Goal: Check status: Check status

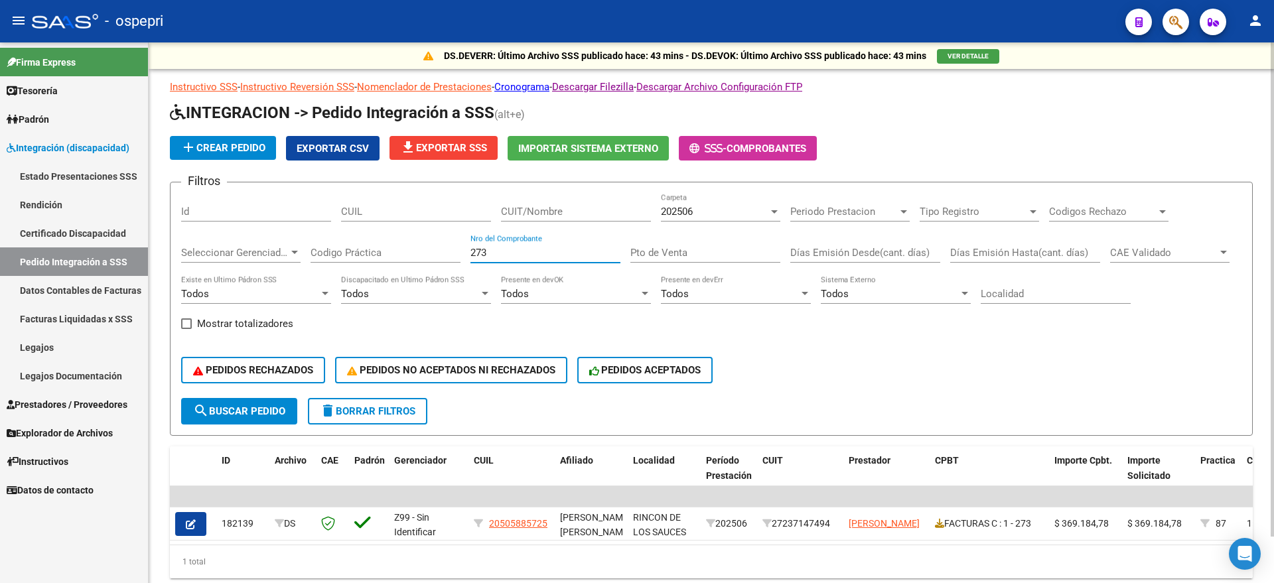
drag, startPoint x: 473, startPoint y: 253, endPoint x: 458, endPoint y: 254, distance: 15.3
click at [458, 254] on div "Filtros Id CUIL CUIT/Nombre 202506 Carpeta Periodo Prestacion Periodo Prestacio…" at bounding box center [711, 295] width 1060 height 205
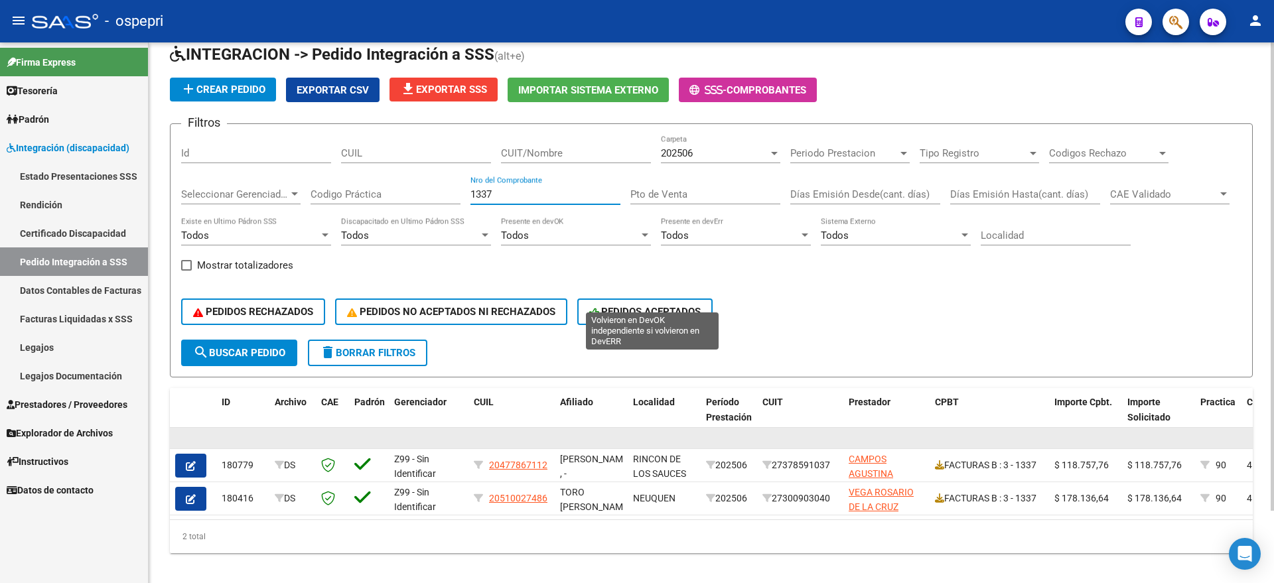
scroll to position [83, 0]
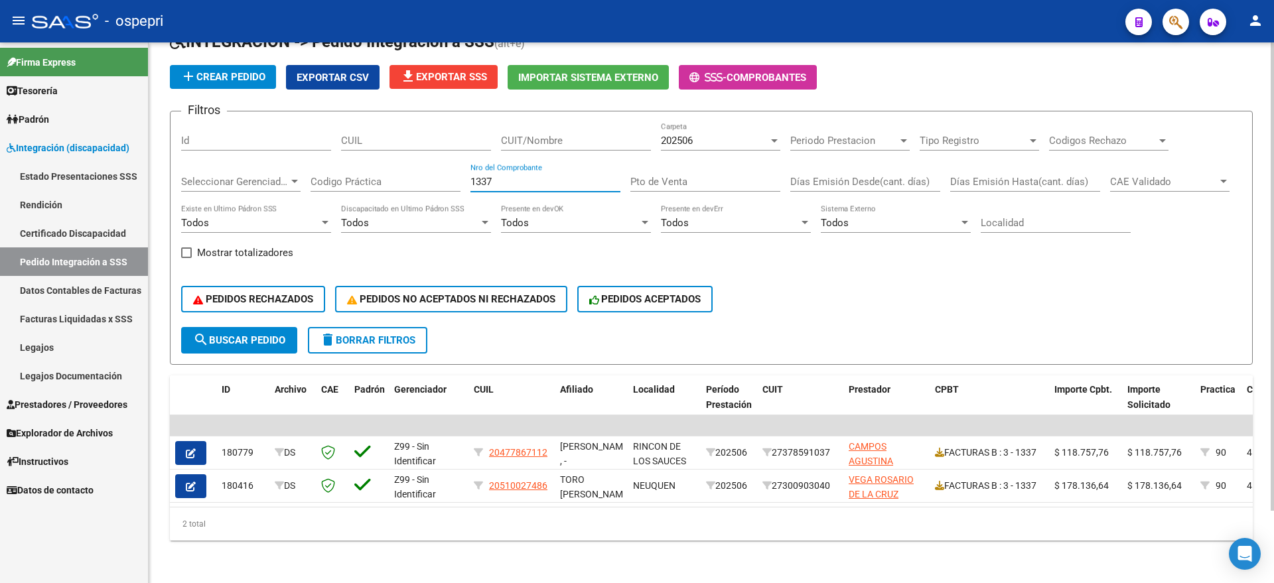
type input "1337"
click at [685, 135] on span "202506" at bounding box center [677, 141] width 32 height 12
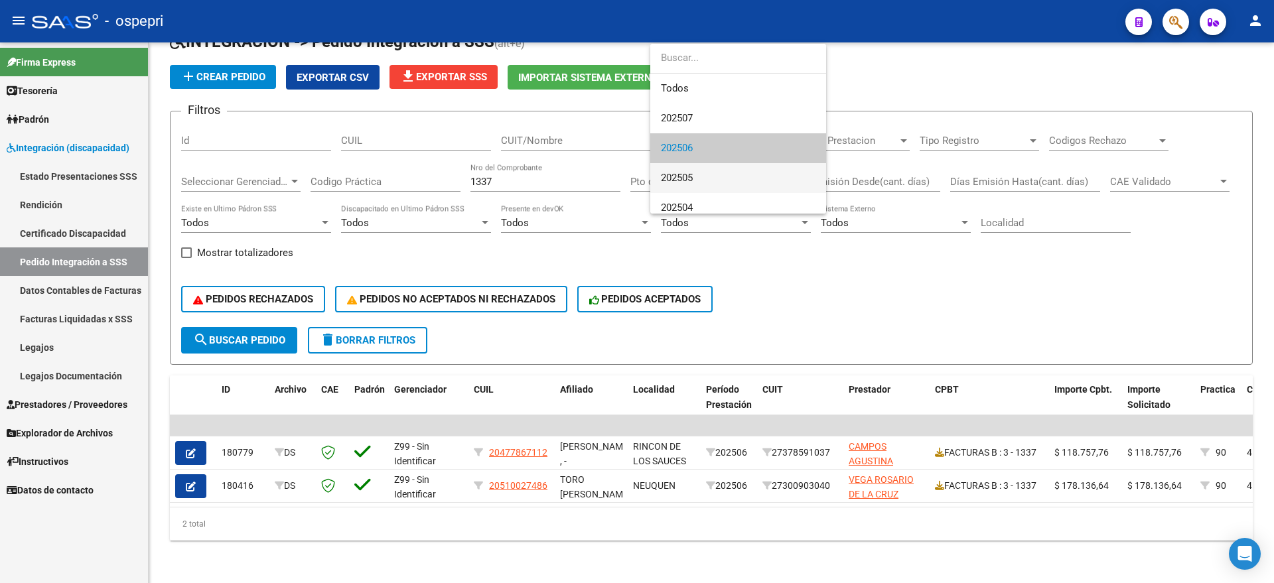
scroll to position [20, 0]
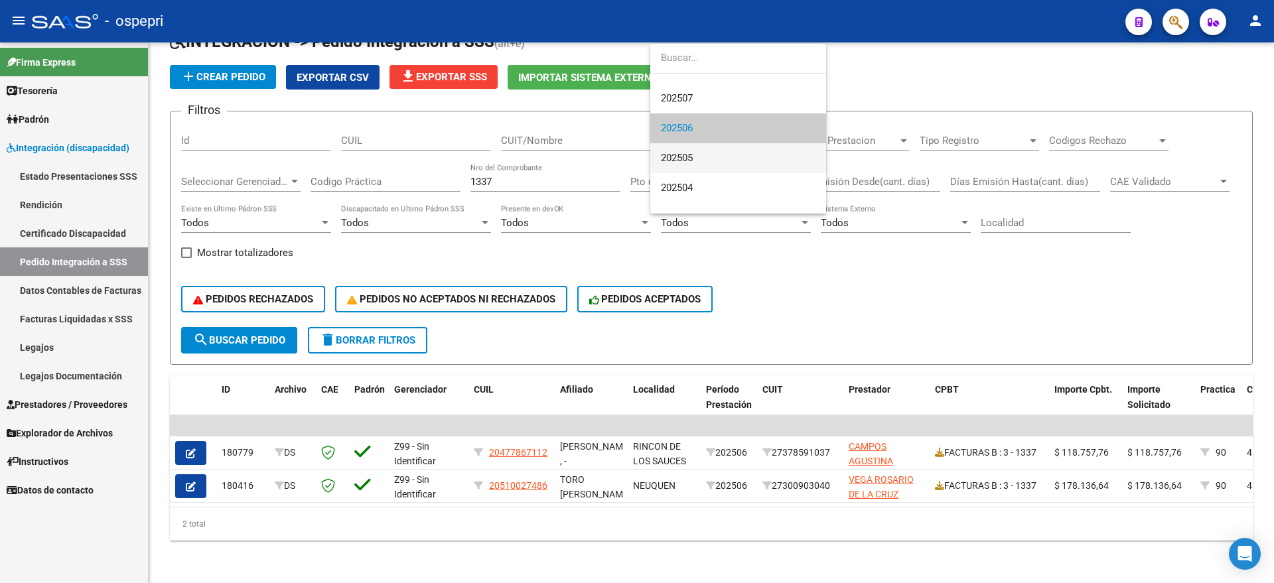
click at [693, 157] on span "202505" at bounding box center [677, 158] width 32 height 12
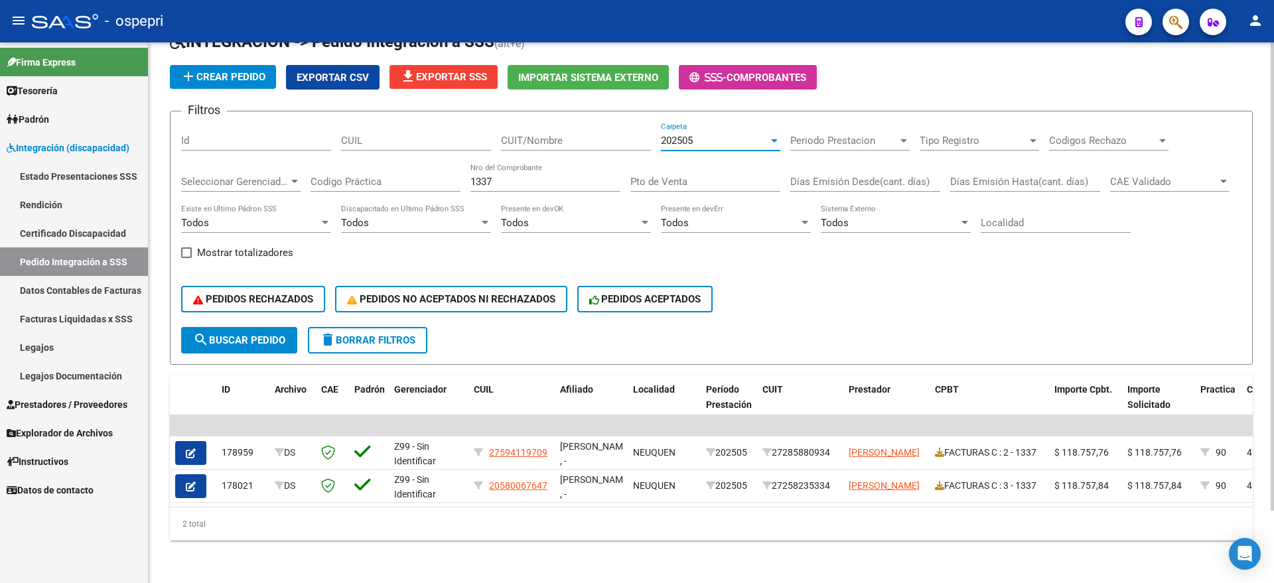
click at [706, 135] on div "202505 Carpeta" at bounding box center [720, 136] width 119 height 29
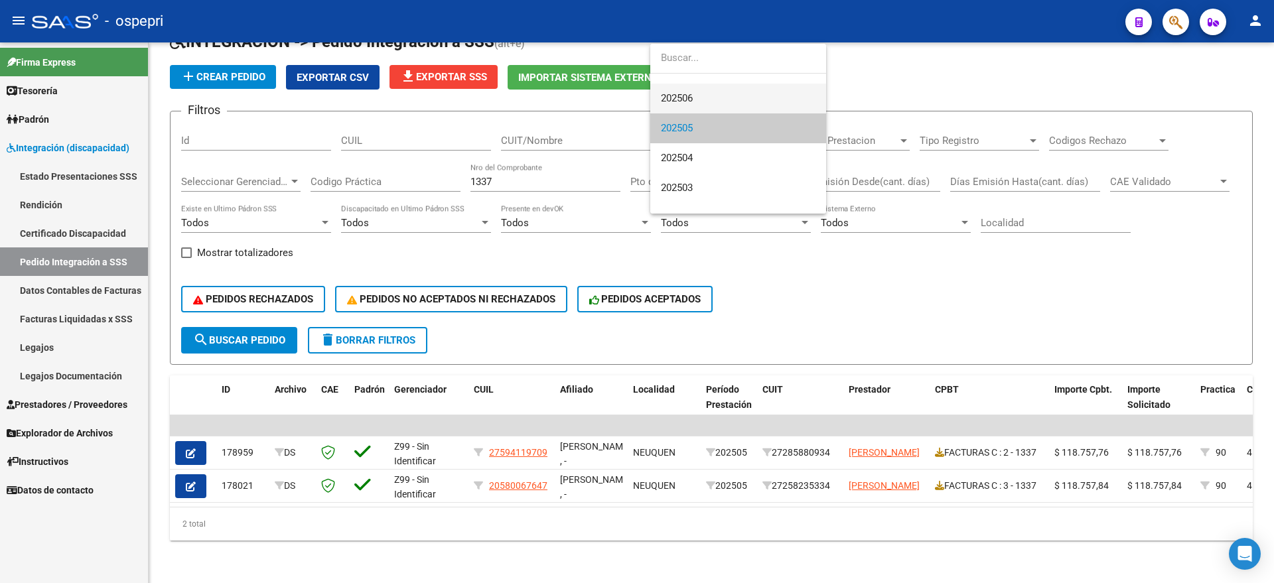
click at [700, 94] on span "202506" at bounding box center [738, 99] width 155 height 30
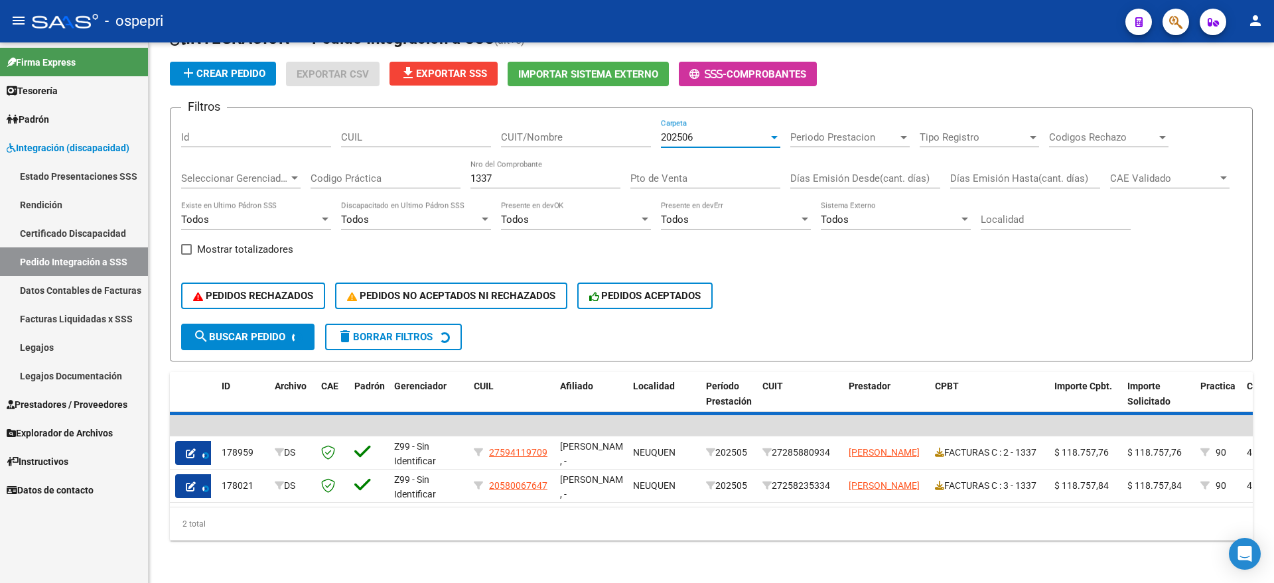
scroll to position [60, 0]
click at [701, 131] on div "202506" at bounding box center [714, 137] width 107 height 12
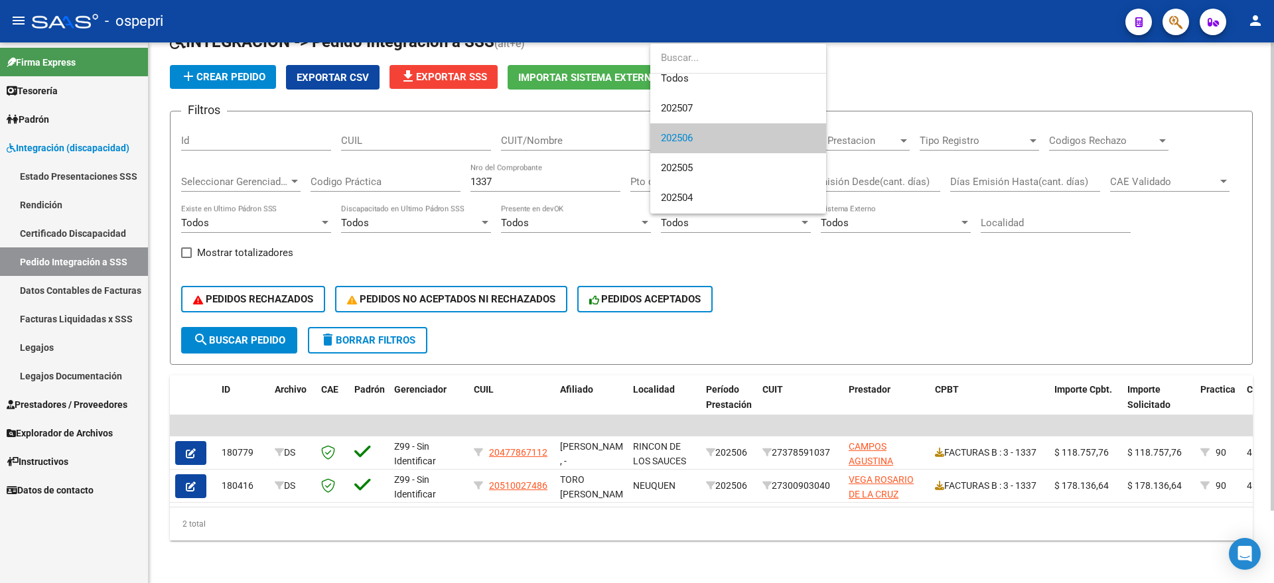
scroll to position [0, 0]
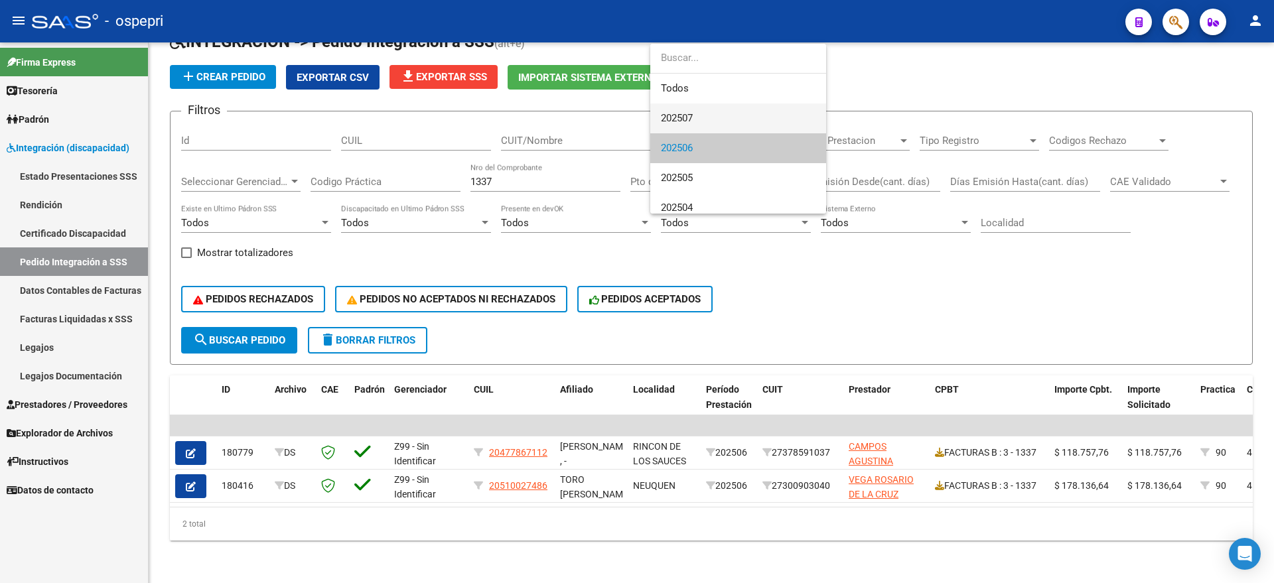
click at [701, 123] on span "202507" at bounding box center [738, 118] width 155 height 30
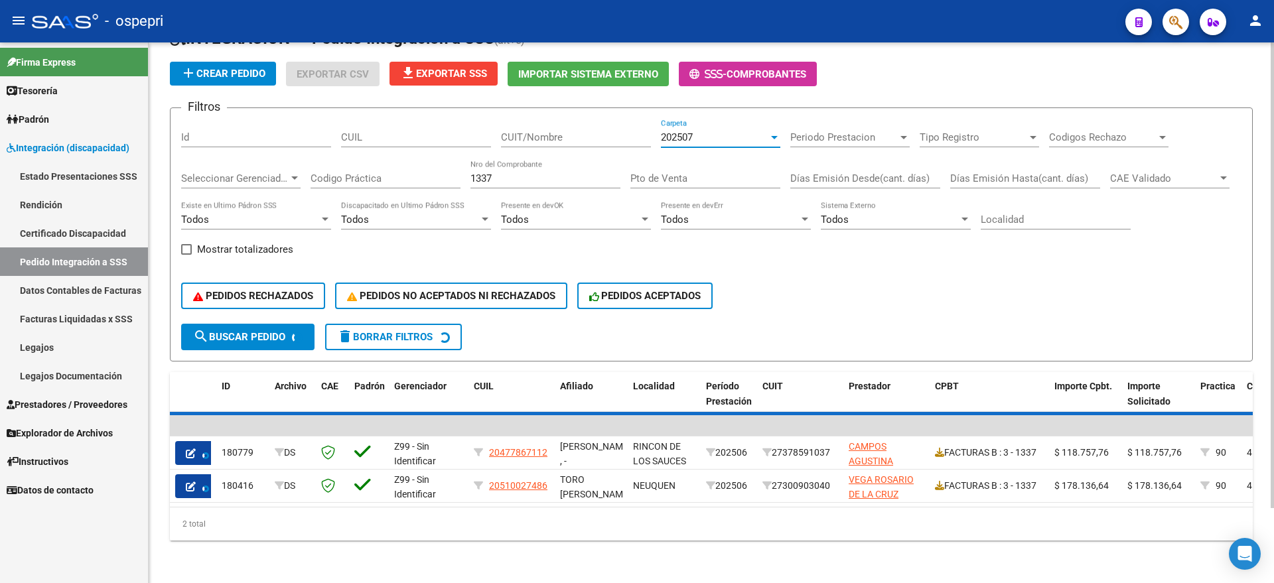
scroll to position [50, 0]
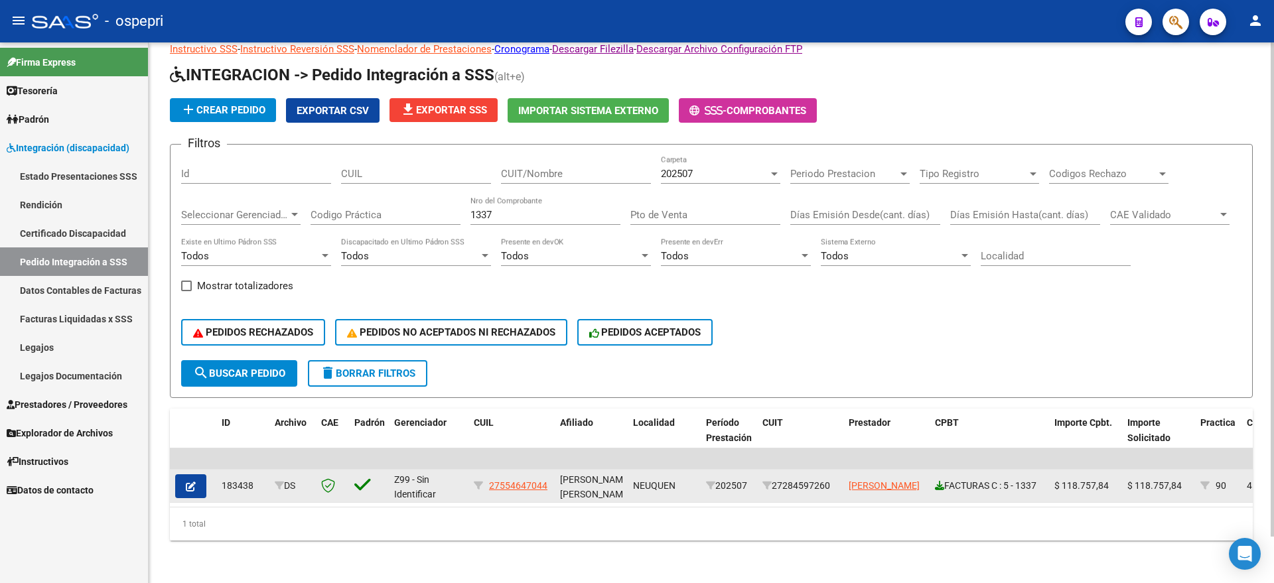
click at [939, 481] on icon at bounding box center [939, 485] width 9 height 9
click at [938, 481] on icon at bounding box center [939, 485] width 9 height 9
click at [184, 478] on button "button" at bounding box center [190, 486] width 31 height 24
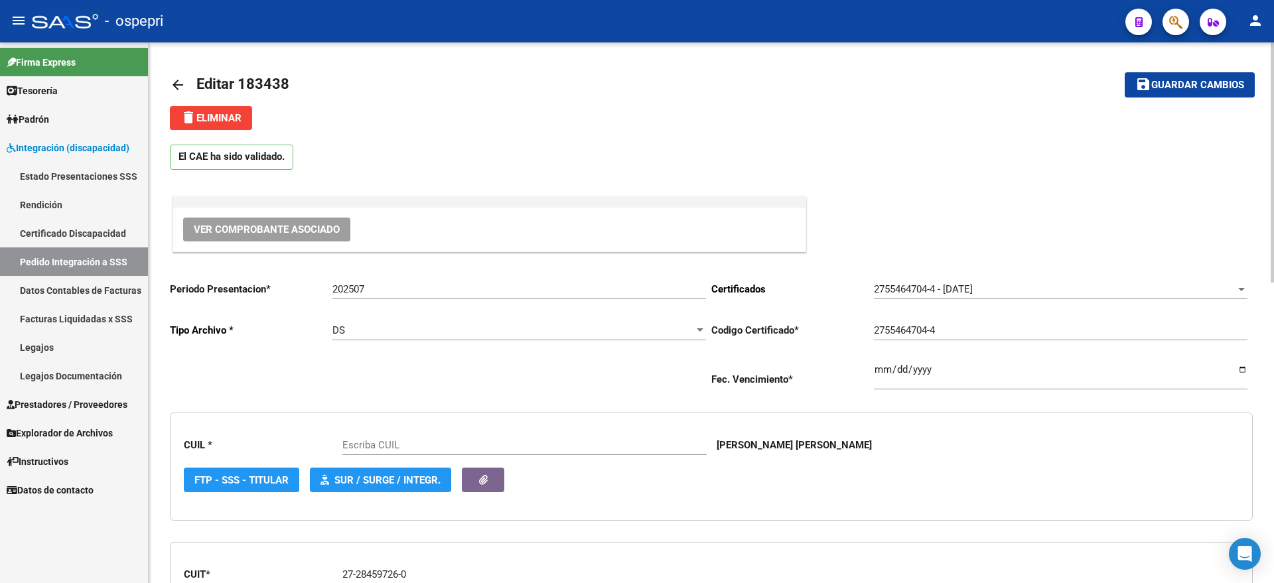
click at [295, 232] on span "Ver Comprobante Asociado" at bounding box center [267, 230] width 146 height 12
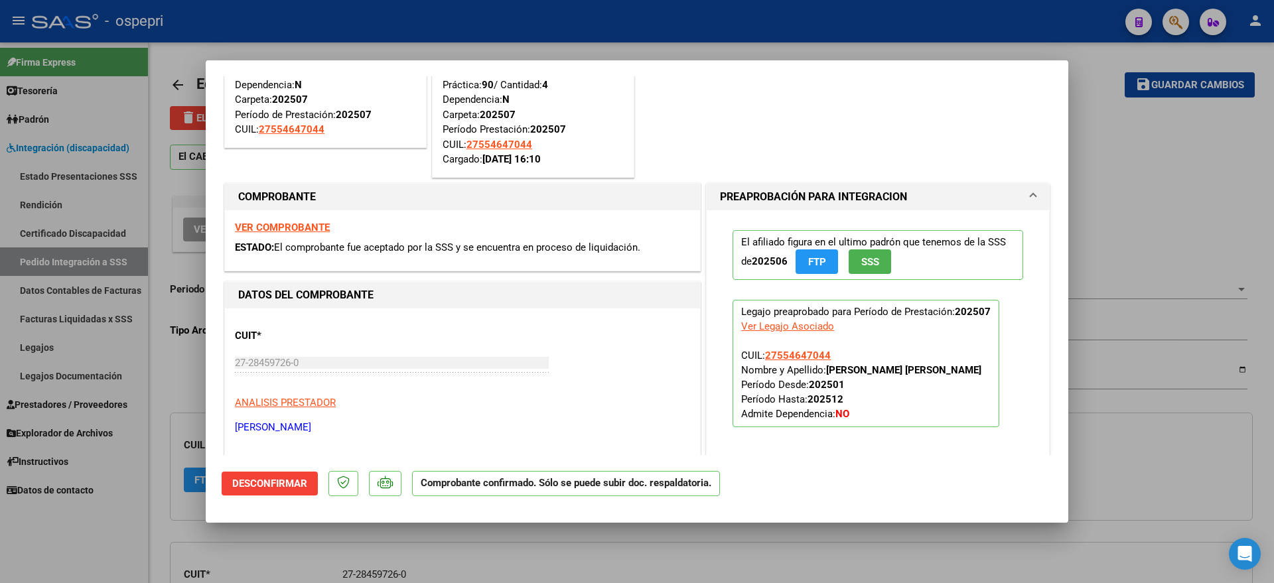
type input "27554647044"
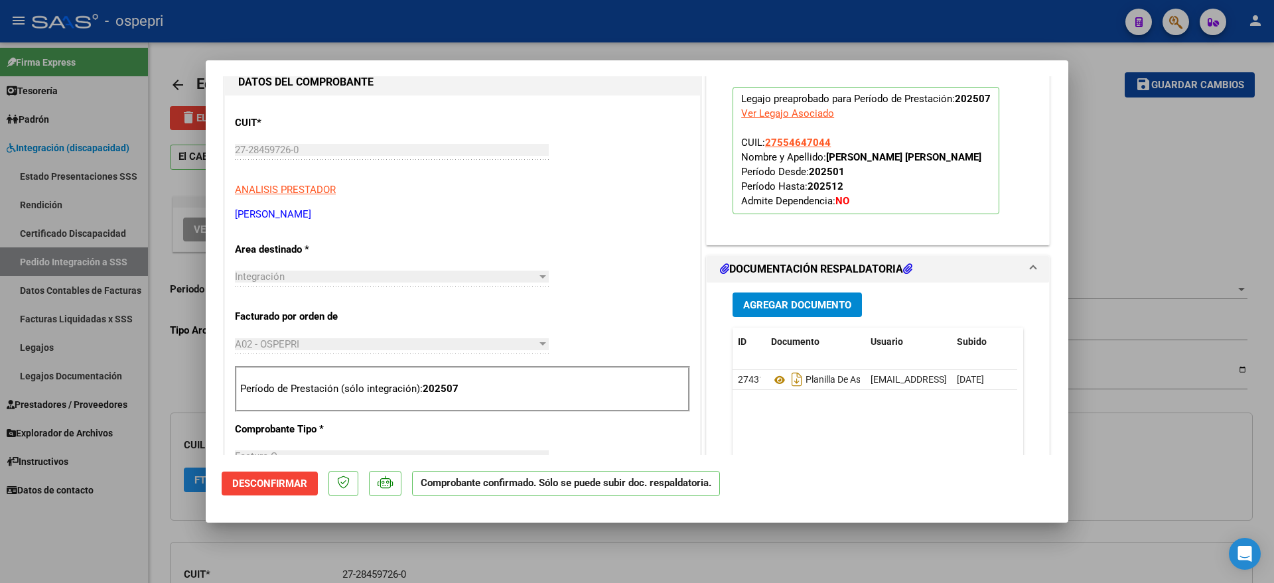
scroll to position [332, 0]
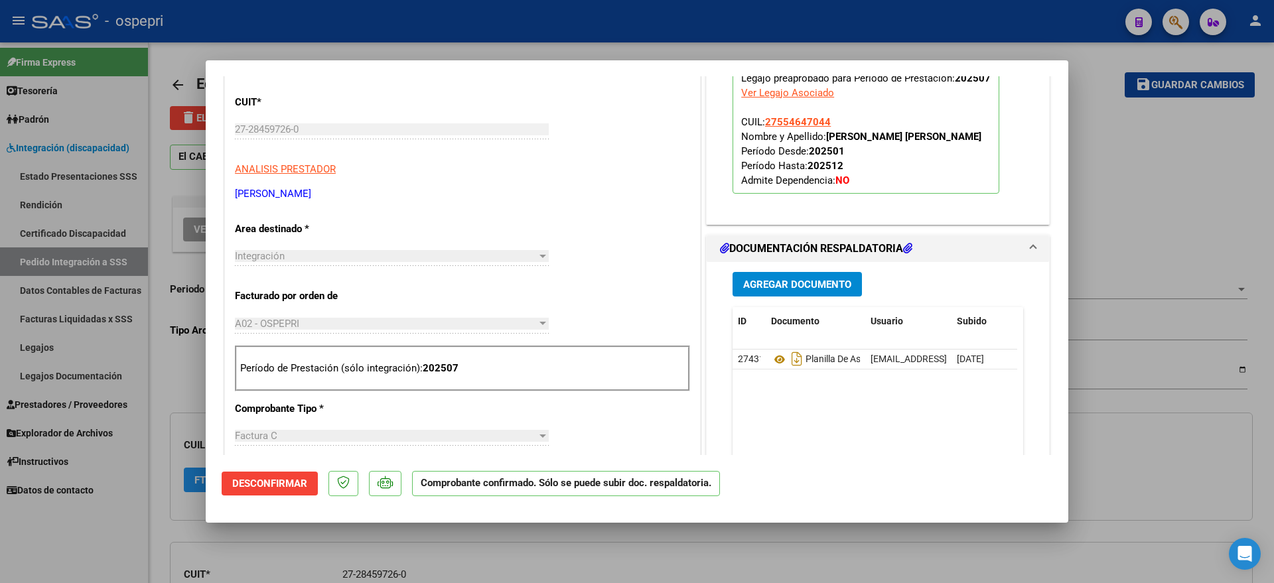
click at [1125, 521] on div at bounding box center [637, 291] width 1274 height 583
type input "$ 0,00"
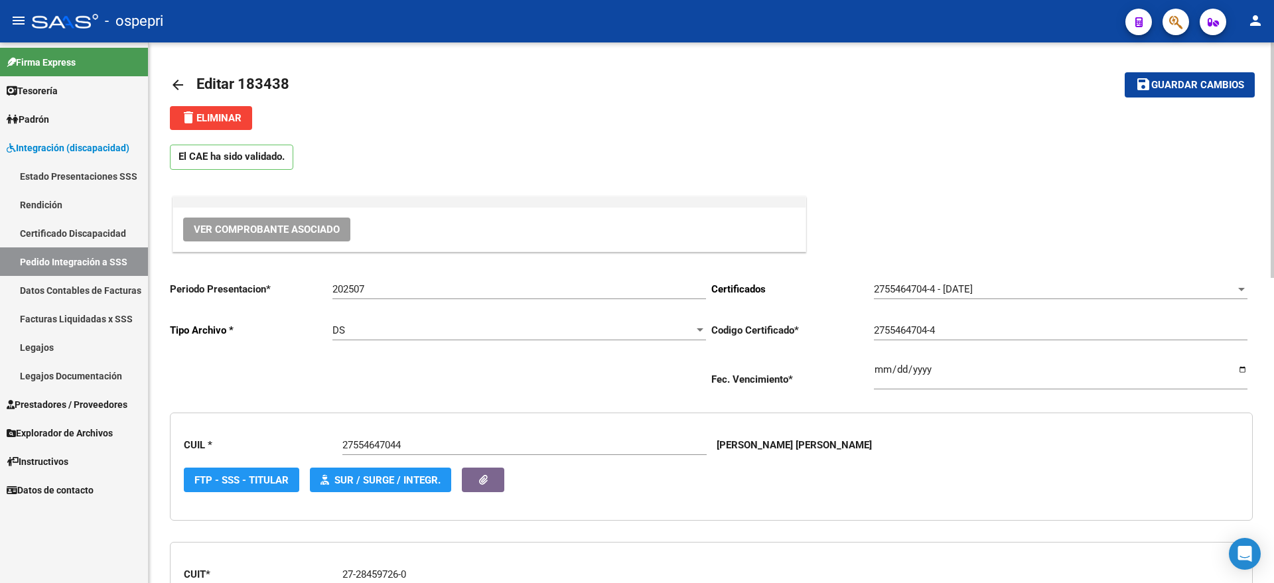
click at [179, 84] on mat-icon "arrow_back" at bounding box center [178, 85] width 16 height 16
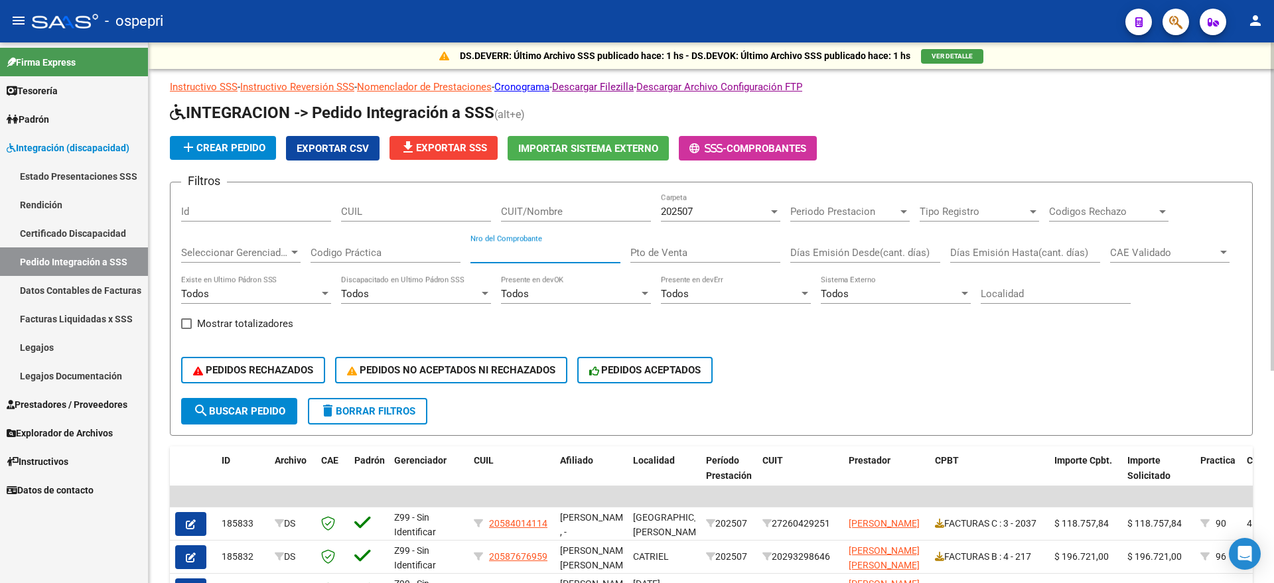
click at [547, 255] on input "Nro del Comprobante" at bounding box center [545, 253] width 150 height 12
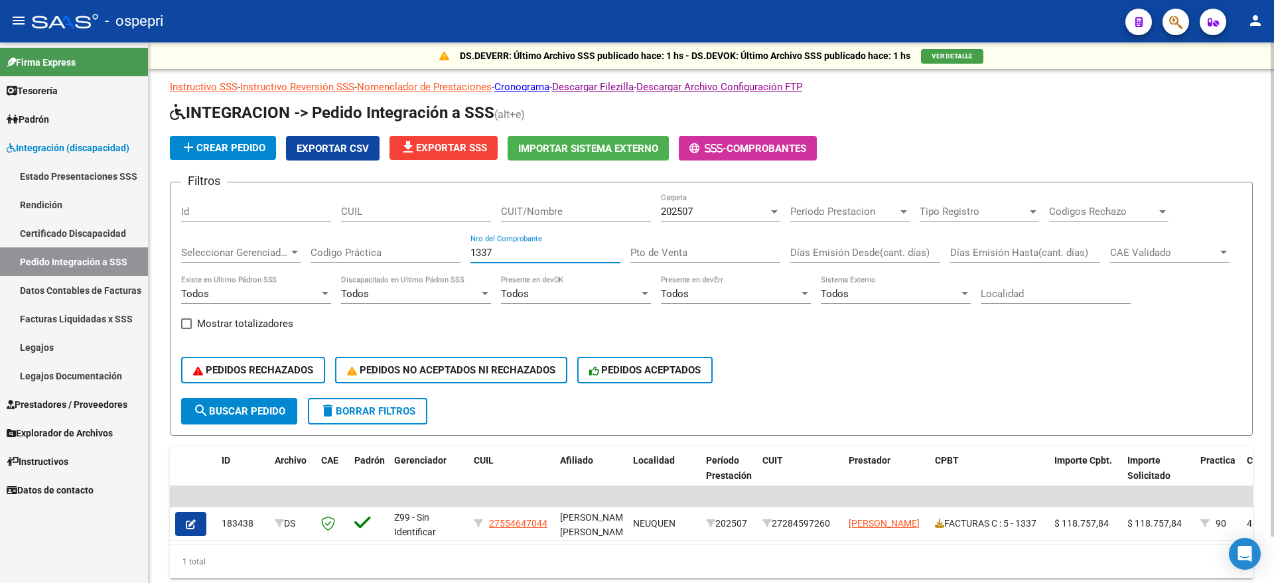
click at [728, 212] on div "202507" at bounding box center [714, 212] width 107 height 12
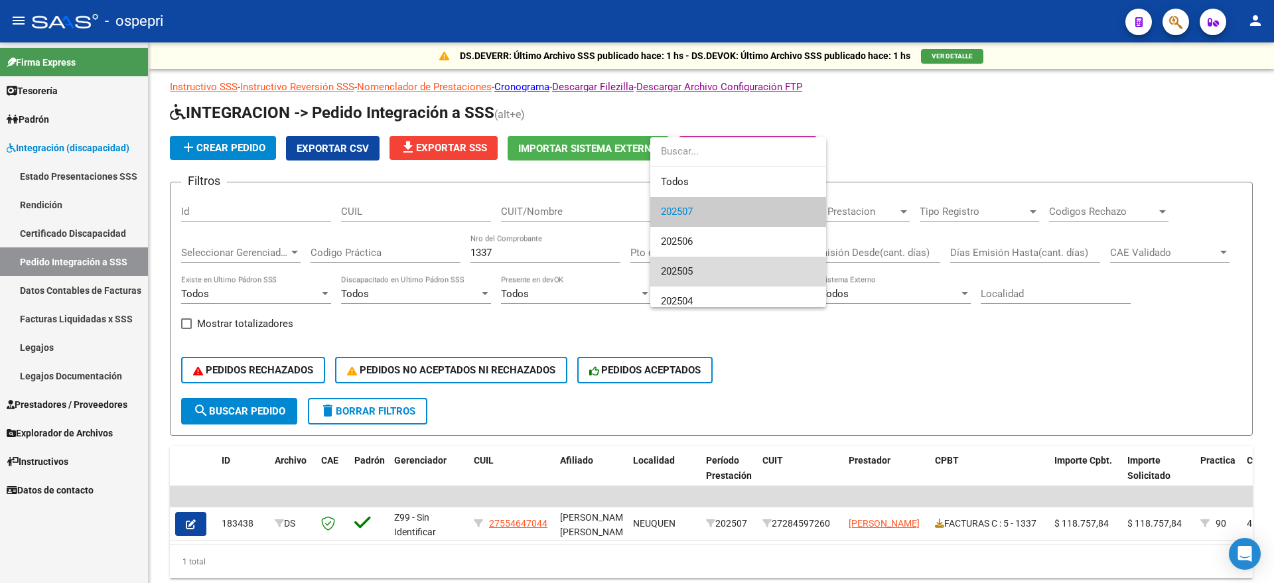
click at [721, 261] on span "202505" at bounding box center [738, 272] width 155 height 30
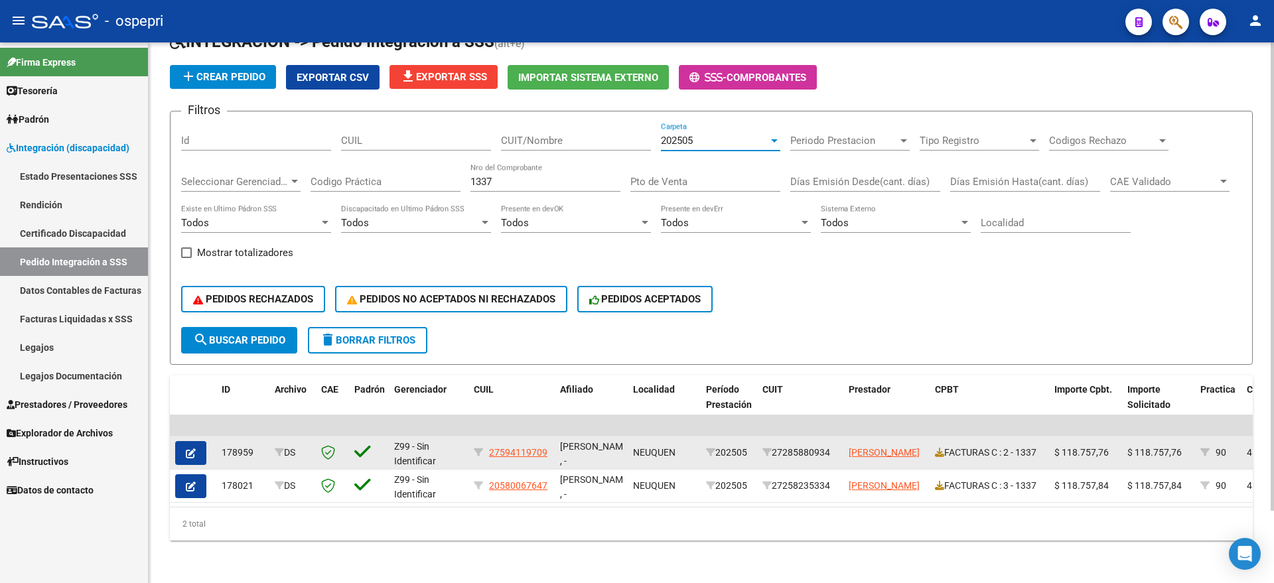
scroll to position [84, 0]
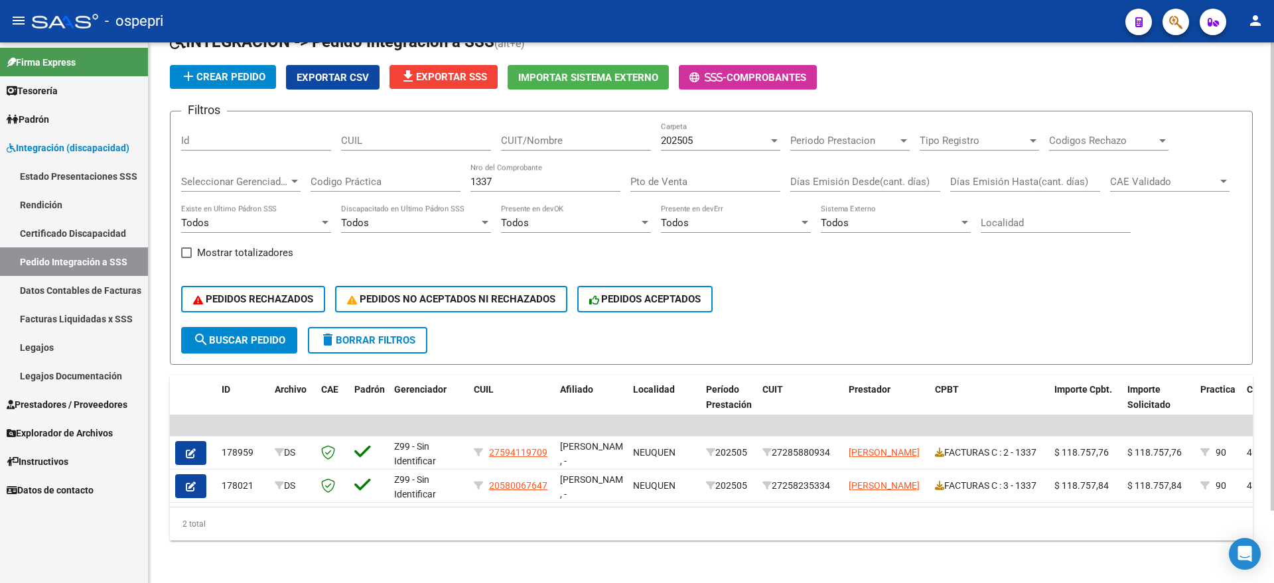
click at [969, 285] on div "PEDIDOS RECHAZADOS PEDIDOS NO ACEPTADOS NI RECHAZADOS PEDIDOS ACEPTADOS" at bounding box center [711, 299] width 1060 height 56
click at [705, 135] on div "202505" at bounding box center [714, 141] width 107 height 12
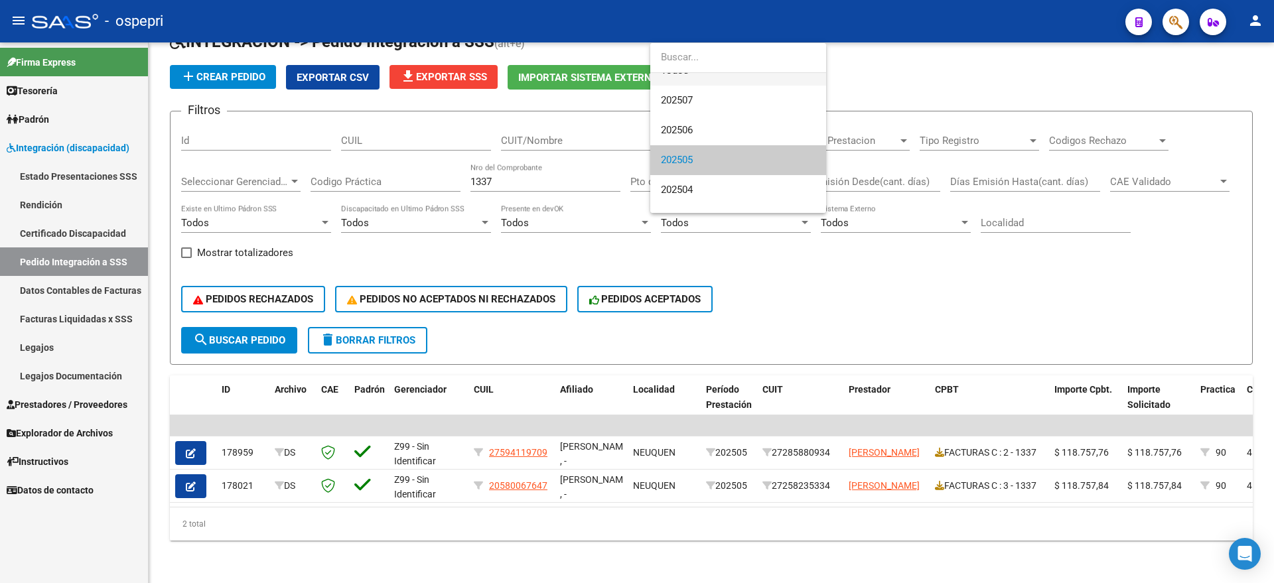
scroll to position [0, 0]
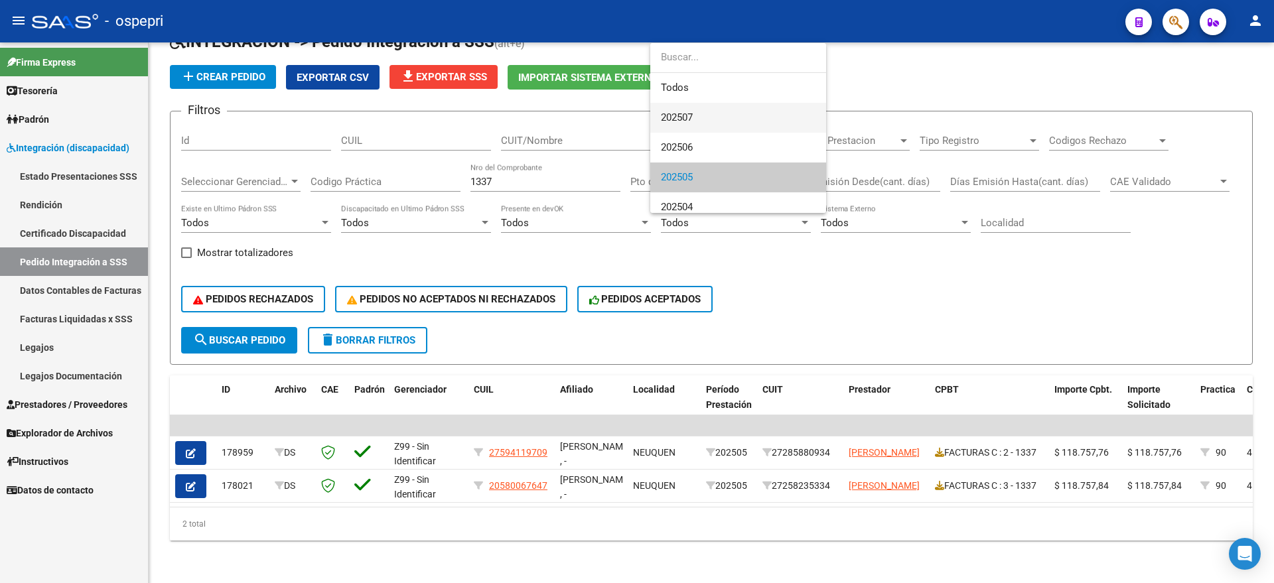
click at [698, 112] on span "202507" at bounding box center [738, 118] width 155 height 30
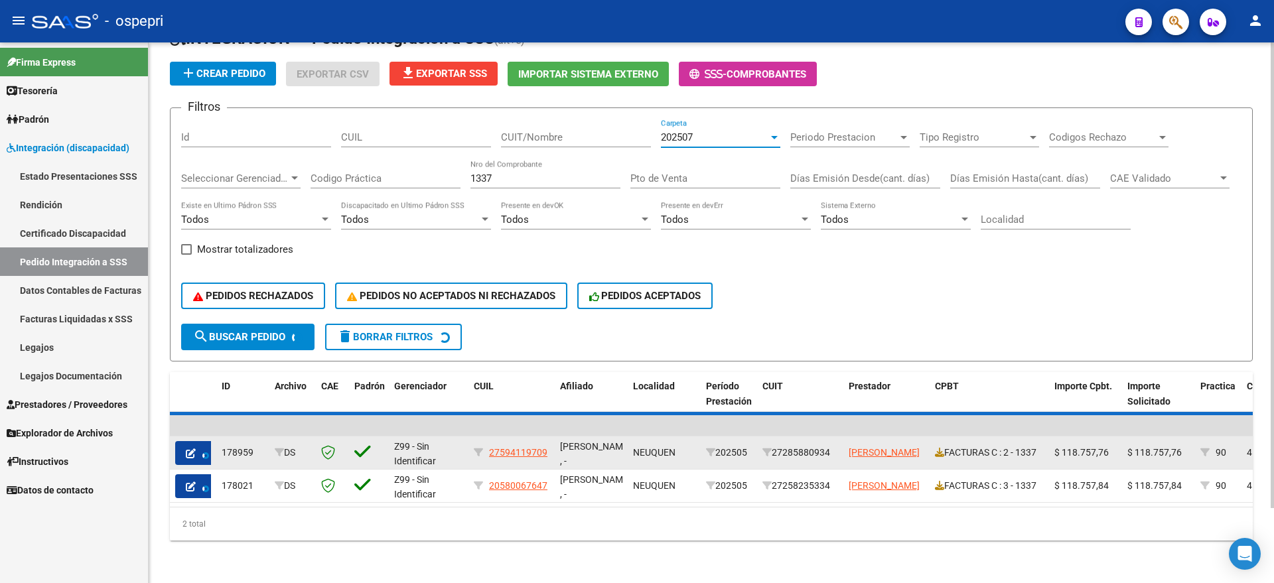
scroll to position [50, 0]
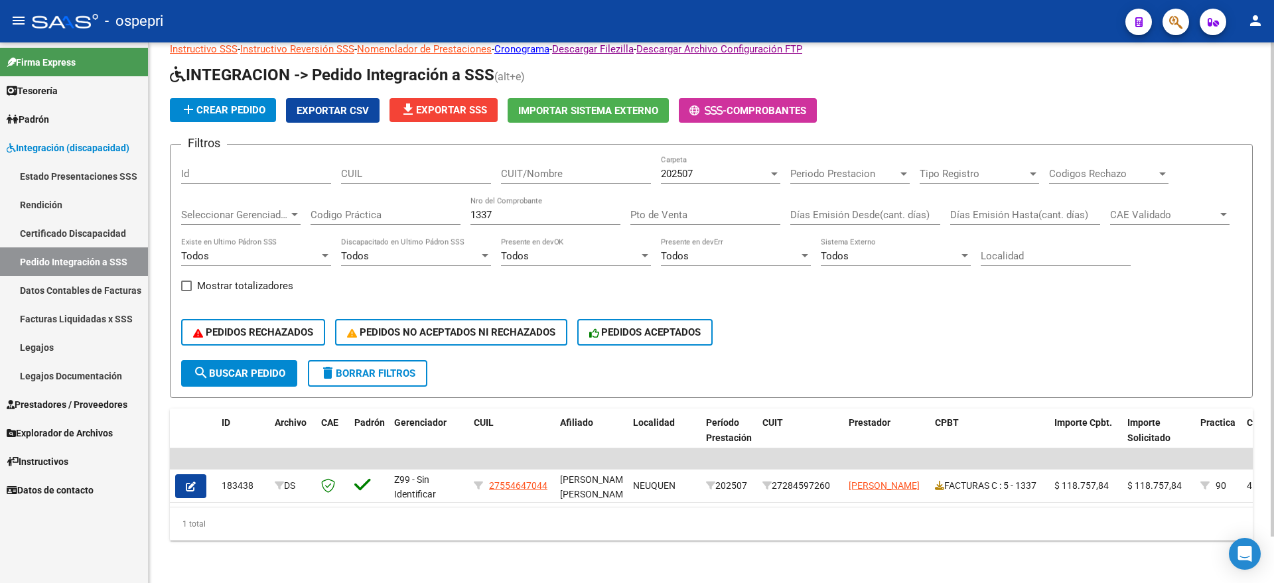
click at [1066, 305] on div "PEDIDOS RECHAZADOS PEDIDOS NO ACEPTADOS NI RECHAZADOS PEDIDOS ACEPTADOS" at bounding box center [711, 333] width 1060 height 56
click at [707, 168] on div "202507" at bounding box center [714, 174] width 107 height 12
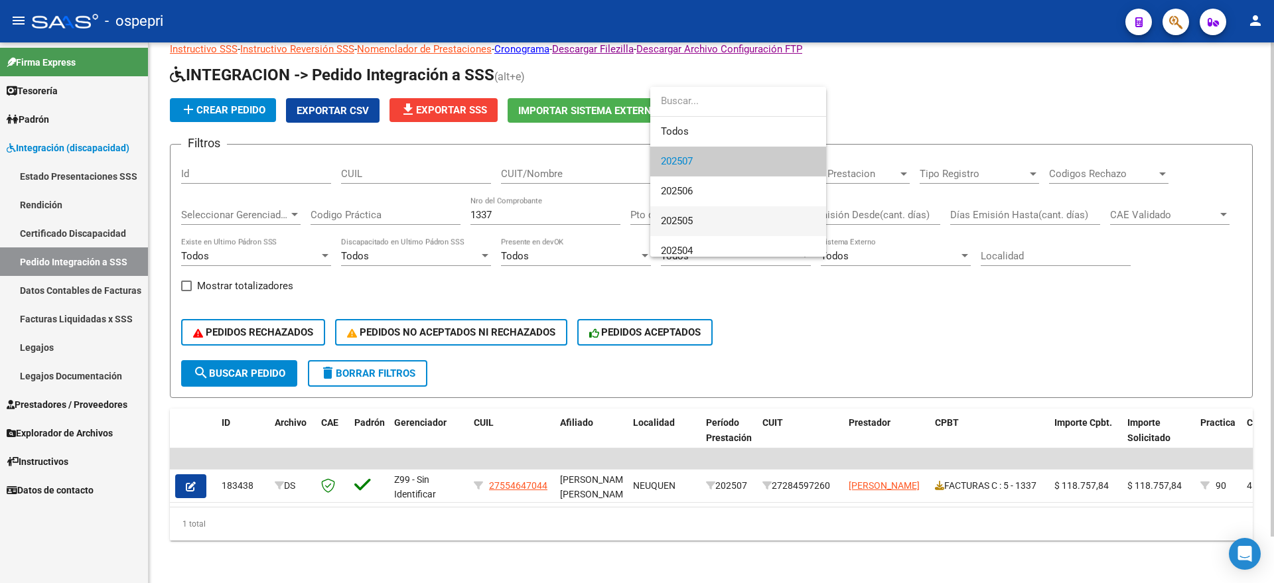
click at [708, 216] on span "202505" at bounding box center [738, 221] width 155 height 30
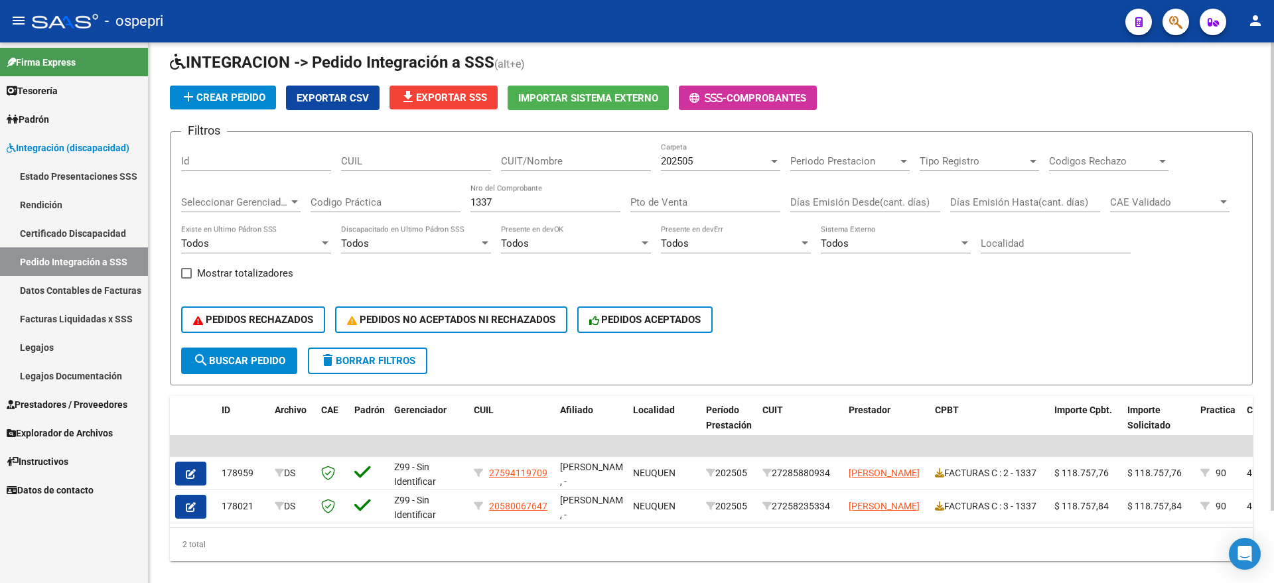
drag, startPoint x: 1022, startPoint y: 569, endPoint x: 1013, endPoint y: 550, distance: 20.8
click at [1022, 561] on div "2 total" at bounding box center [711, 544] width 1083 height 33
click at [975, 290] on div "Filtros Id CUIL CUIT/Nombre 202505 Carpeta Periodo Prestacion Periodo Prestacio…" at bounding box center [711, 245] width 1060 height 205
drag, startPoint x: 419, startPoint y: 206, endPoint x: 403, endPoint y: 207, distance: 16.0
click at [400, 207] on div "Filtros Id CUIL CUIT/Nombre 202505 Carpeta Periodo Prestacion Periodo Prestacio…" at bounding box center [711, 245] width 1060 height 205
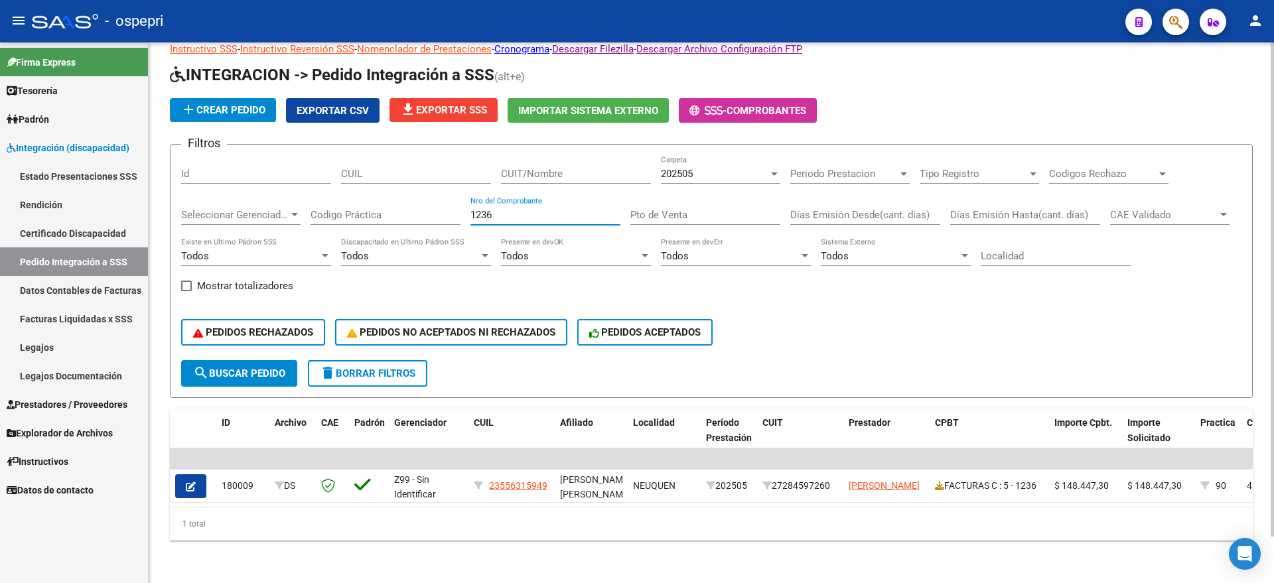
click at [512, 209] on input "1236" at bounding box center [545, 215] width 150 height 12
type input "1237"
